Goal: Transaction & Acquisition: Download file/media

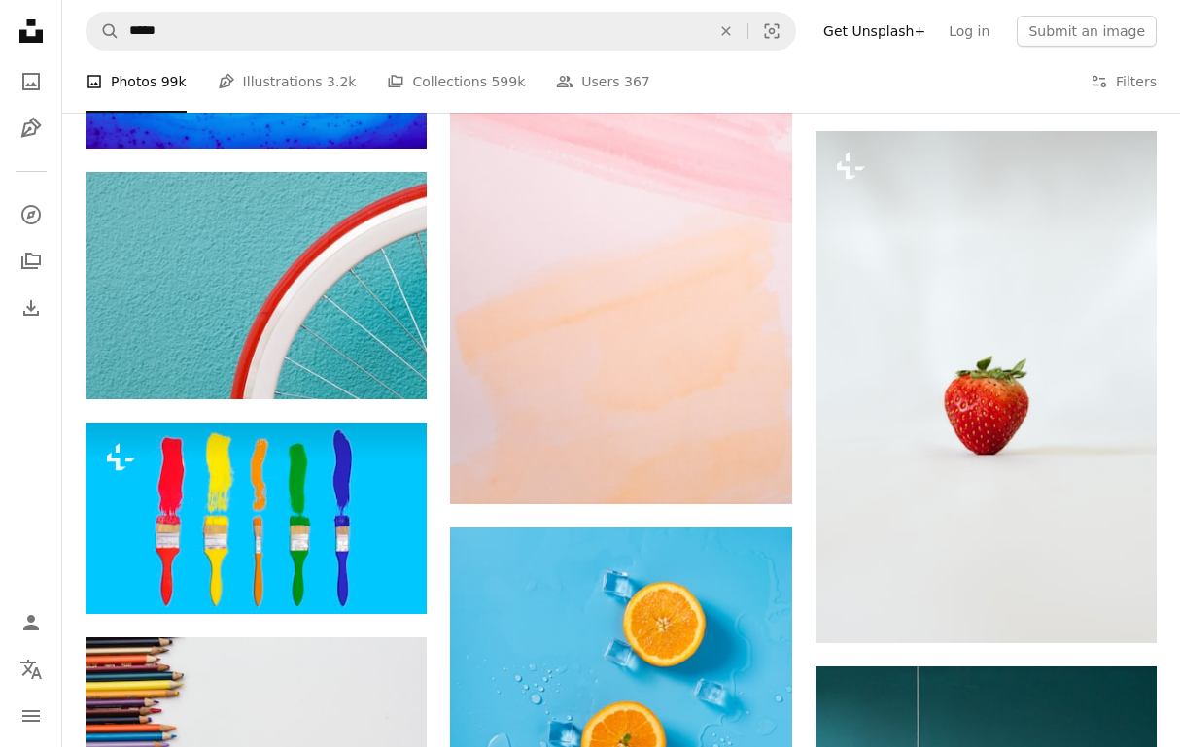
scroll to position [24765, 0]
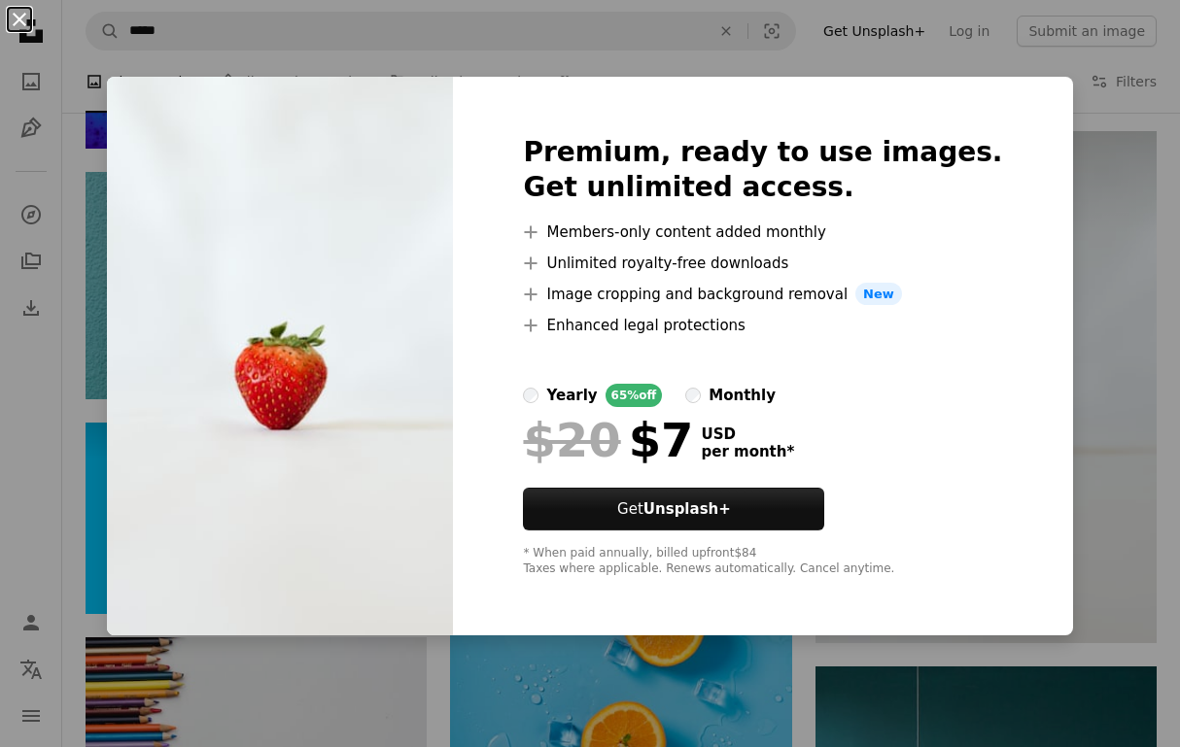
click at [14, 23] on button "An X shape" at bounding box center [19, 19] width 23 height 23
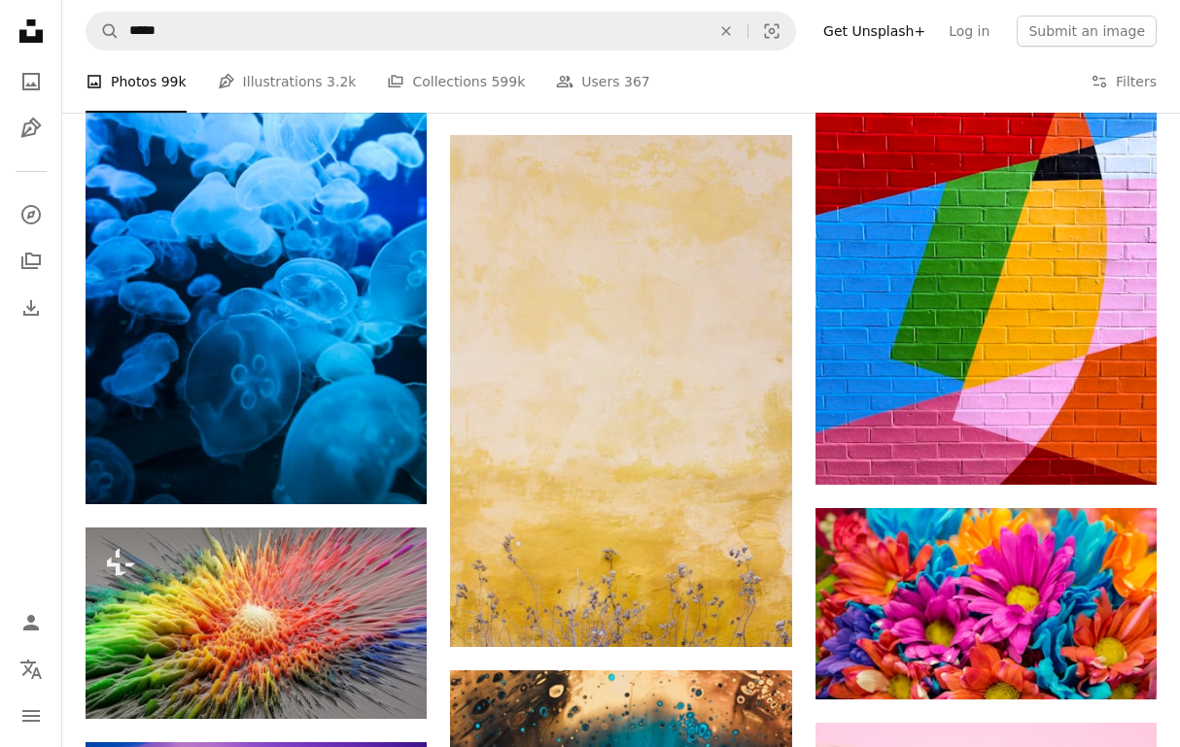
scroll to position [30632, 0]
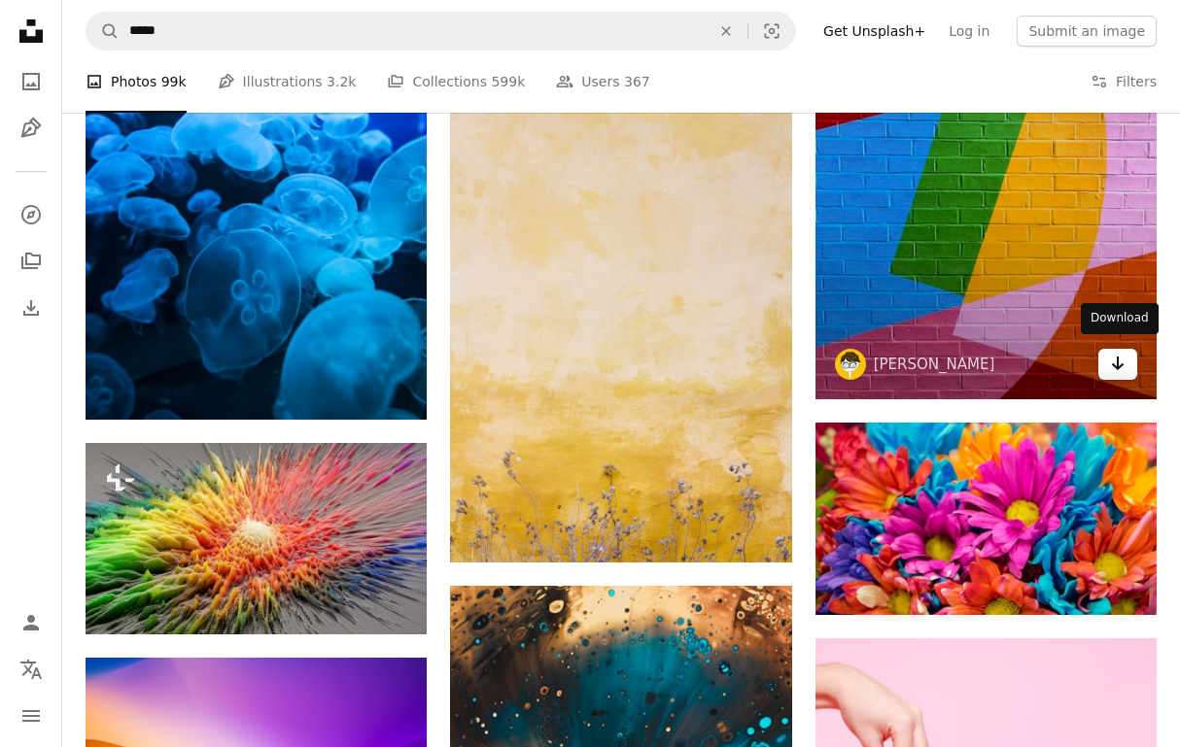
click at [1116, 369] on link "Arrow pointing down" at bounding box center [1117, 364] width 39 height 31
